Goal: Task Accomplishment & Management: Use online tool/utility

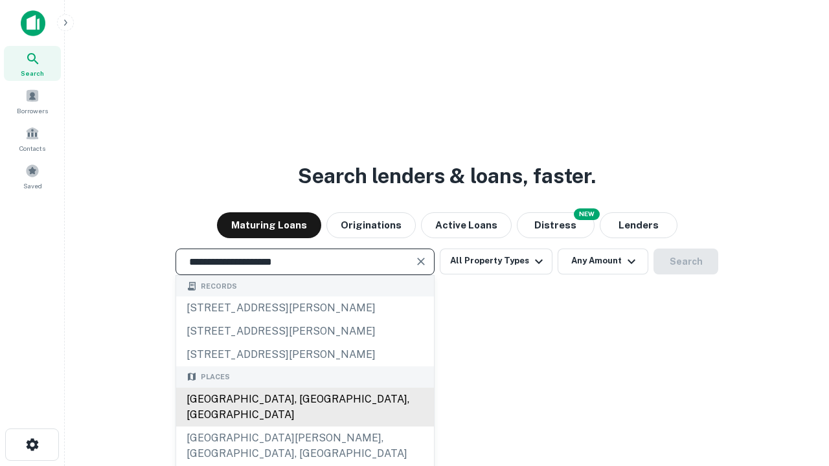
click at [304, 427] on div "[GEOGRAPHIC_DATA], [GEOGRAPHIC_DATA], [GEOGRAPHIC_DATA]" at bounding box center [305, 407] width 258 height 39
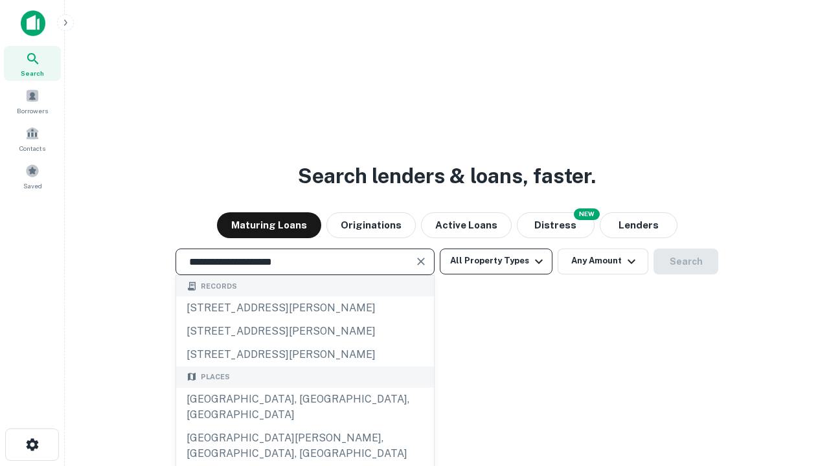
type input "**********"
click at [496, 261] on button "All Property Types" at bounding box center [496, 262] width 113 height 26
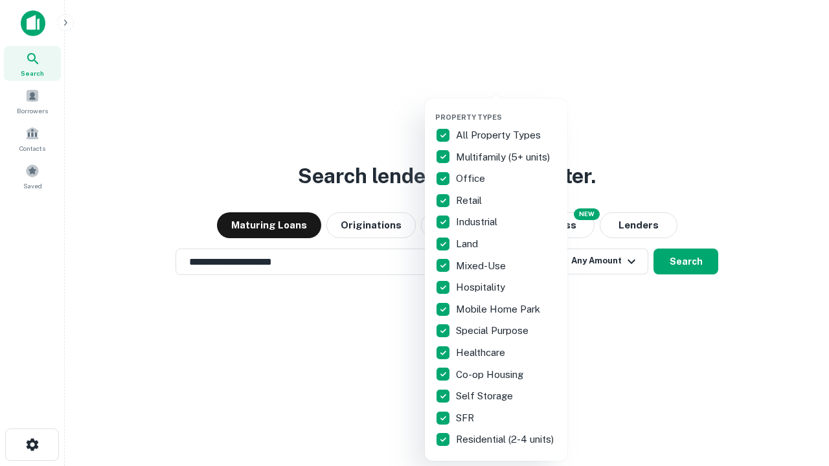
click at [506, 109] on button "button" at bounding box center [506, 109] width 142 height 1
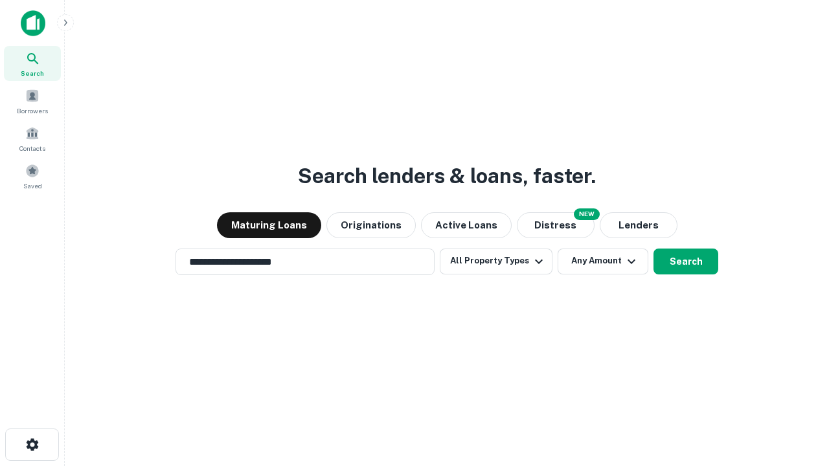
scroll to position [8, 156]
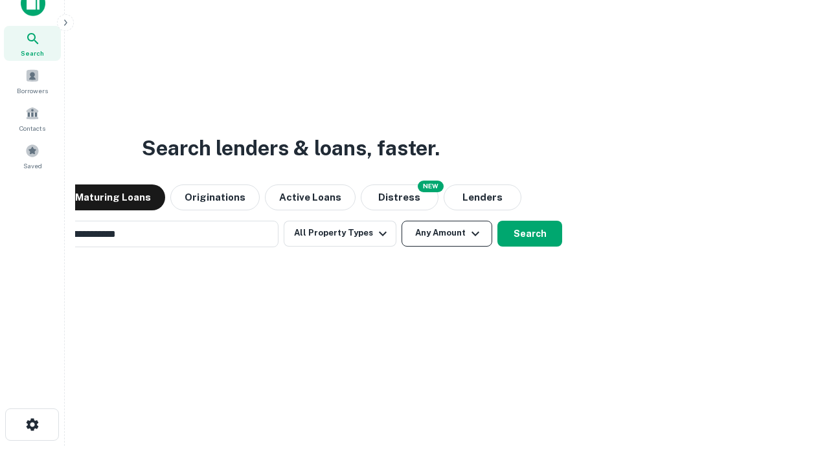
click at [402, 221] on button "Any Amount" at bounding box center [447, 234] width 91 height 26
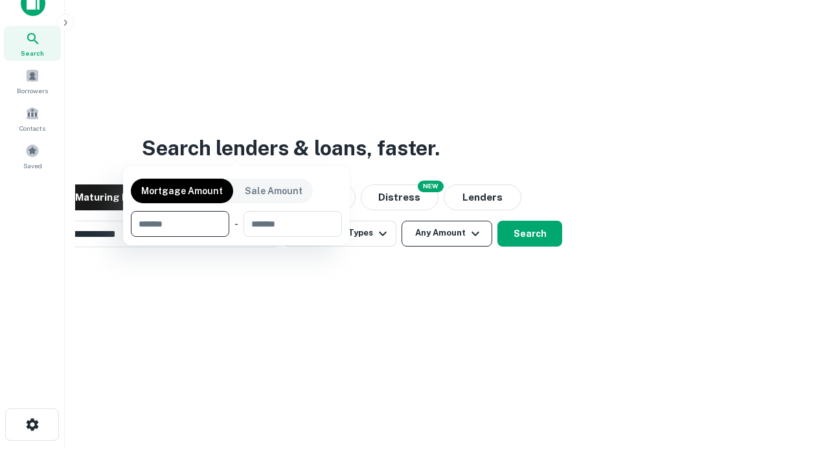
scroll to position [21, 0]
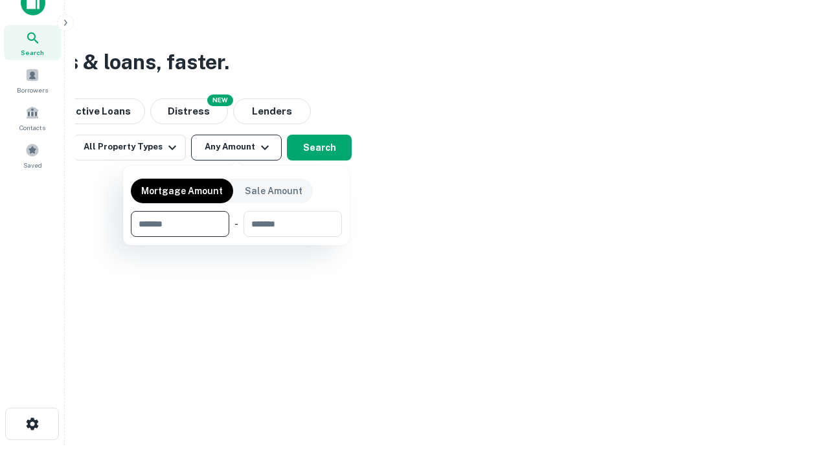
type input "*******"
click at [236, 237] on button "button" at bounding box center [236, 237] width 211 height 1
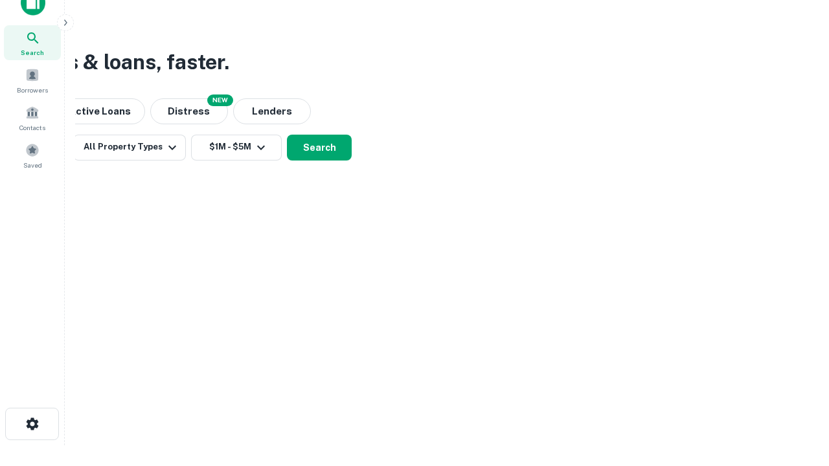
scroll to position [8, 239]
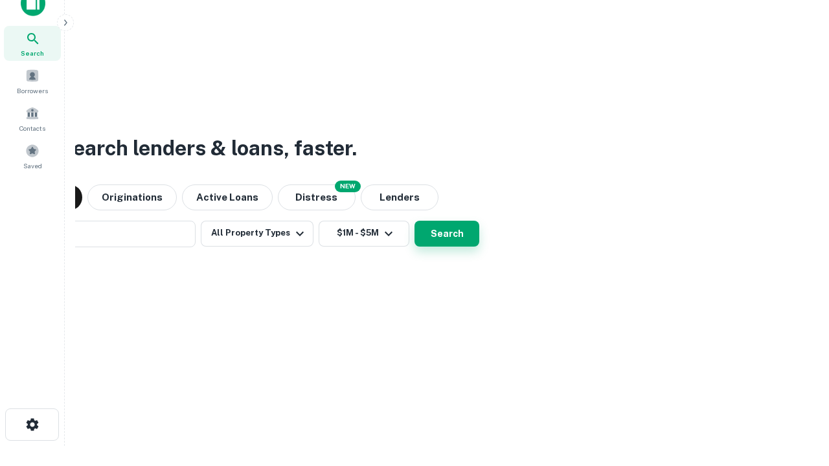
click at [414, 221] on button "Search" at bounding box center [446, 234] width 65 height 26
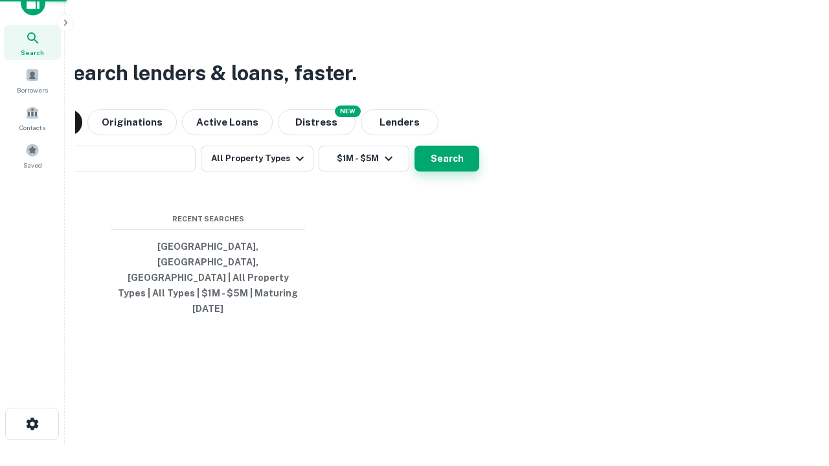
scroll to position [34, 367]
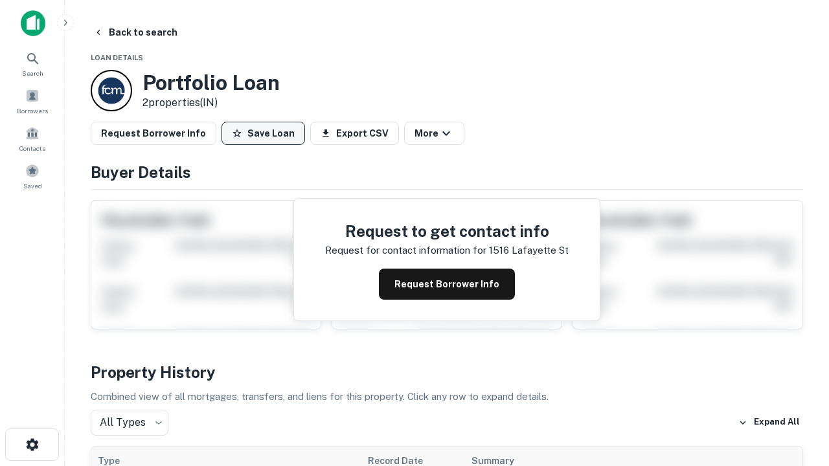
click at [263, 133] on button "Save Loan" at bounding box center [263, 133] width 84 height 23
